Goal: Task Accomplishment & Management: Complete application form

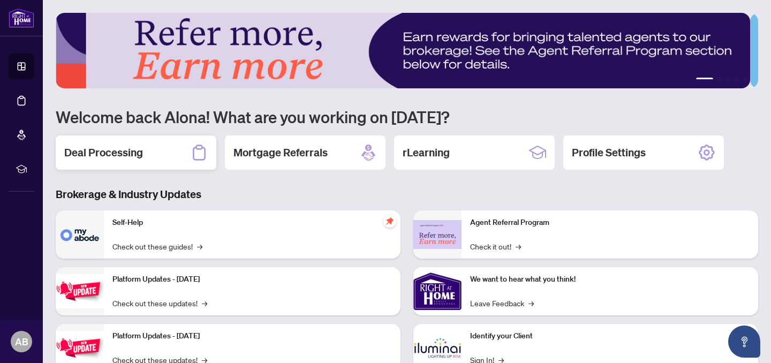
click at [132, 155] on h2 "Deal Processing" at bounding box center [103, 152] width 79 height 15
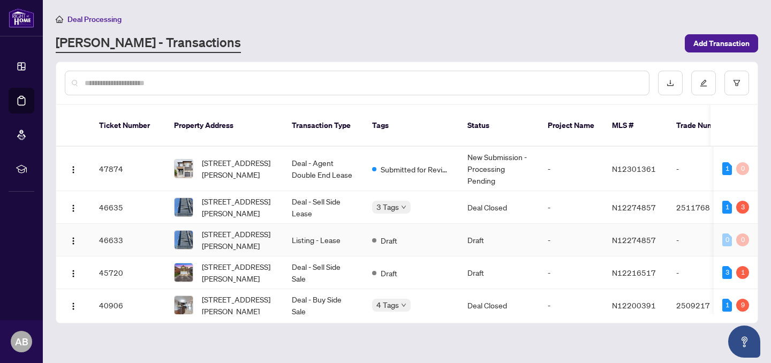
scroll to position [29, 0]
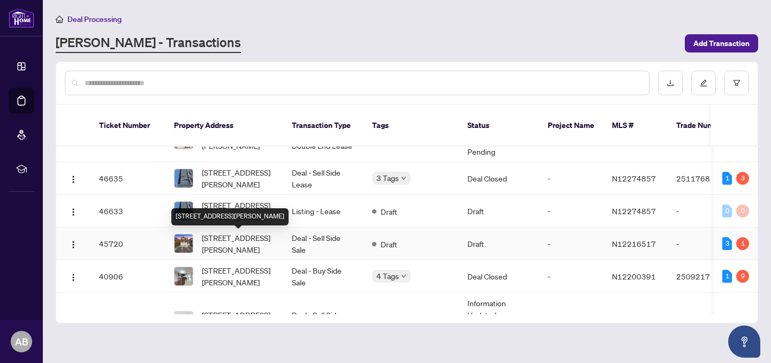
click at [228, 241] on span "[STREET_ADDRESS][PERSON_NAME]" at bounding box center [238, 244] width 73 height 24
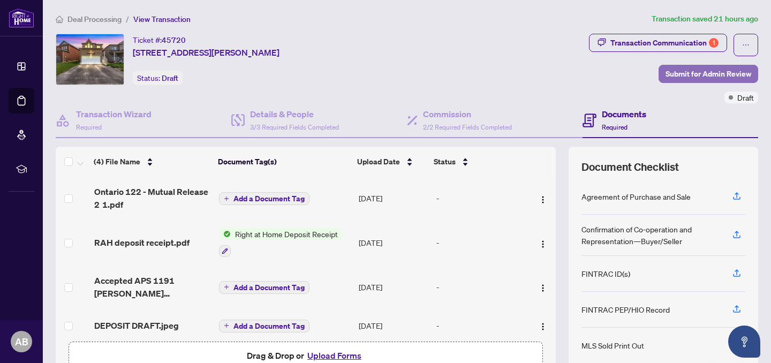
click at [711, 72] on span "Submit for Admin Review" at bounding box center [709, 73] width 86 height 17
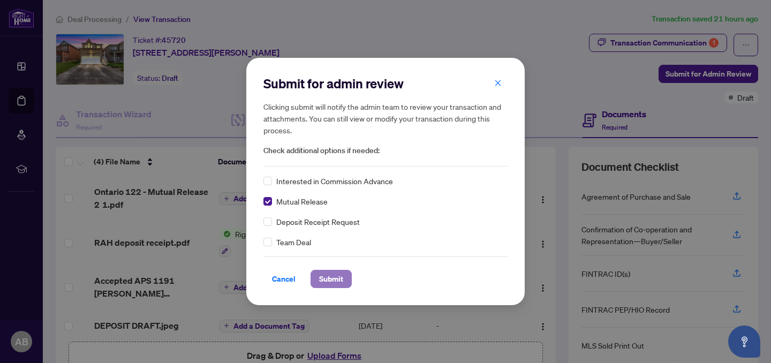
click at [322, 279] on span "Submit" at bounding box center [331, 278] width 24 height 17
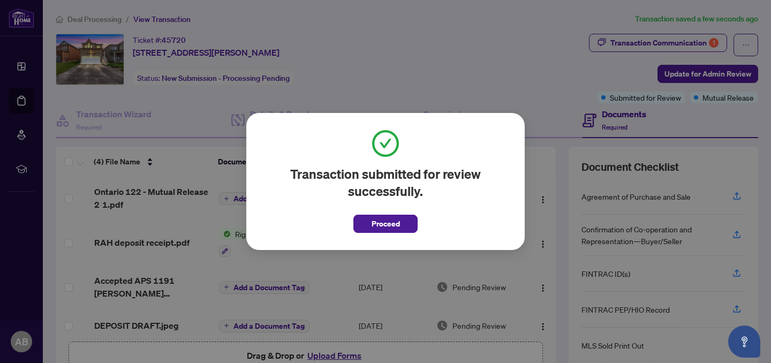
click at [370, 221] on button "Proceed" at bounding box center [385, 224] width 64 height 18
